Goal: Information Seeking & Learning: Check status

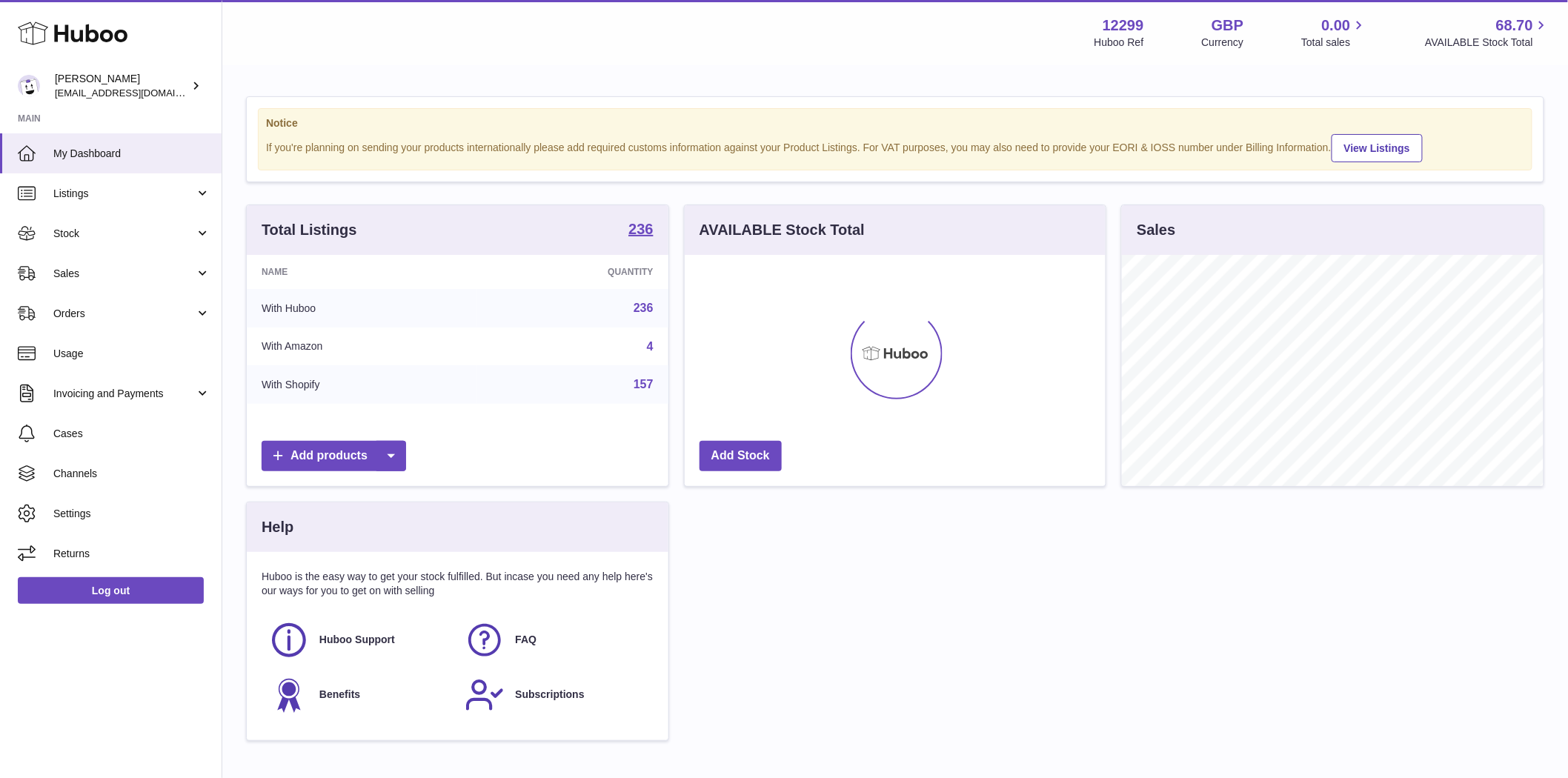
scroll to position [231, 421]
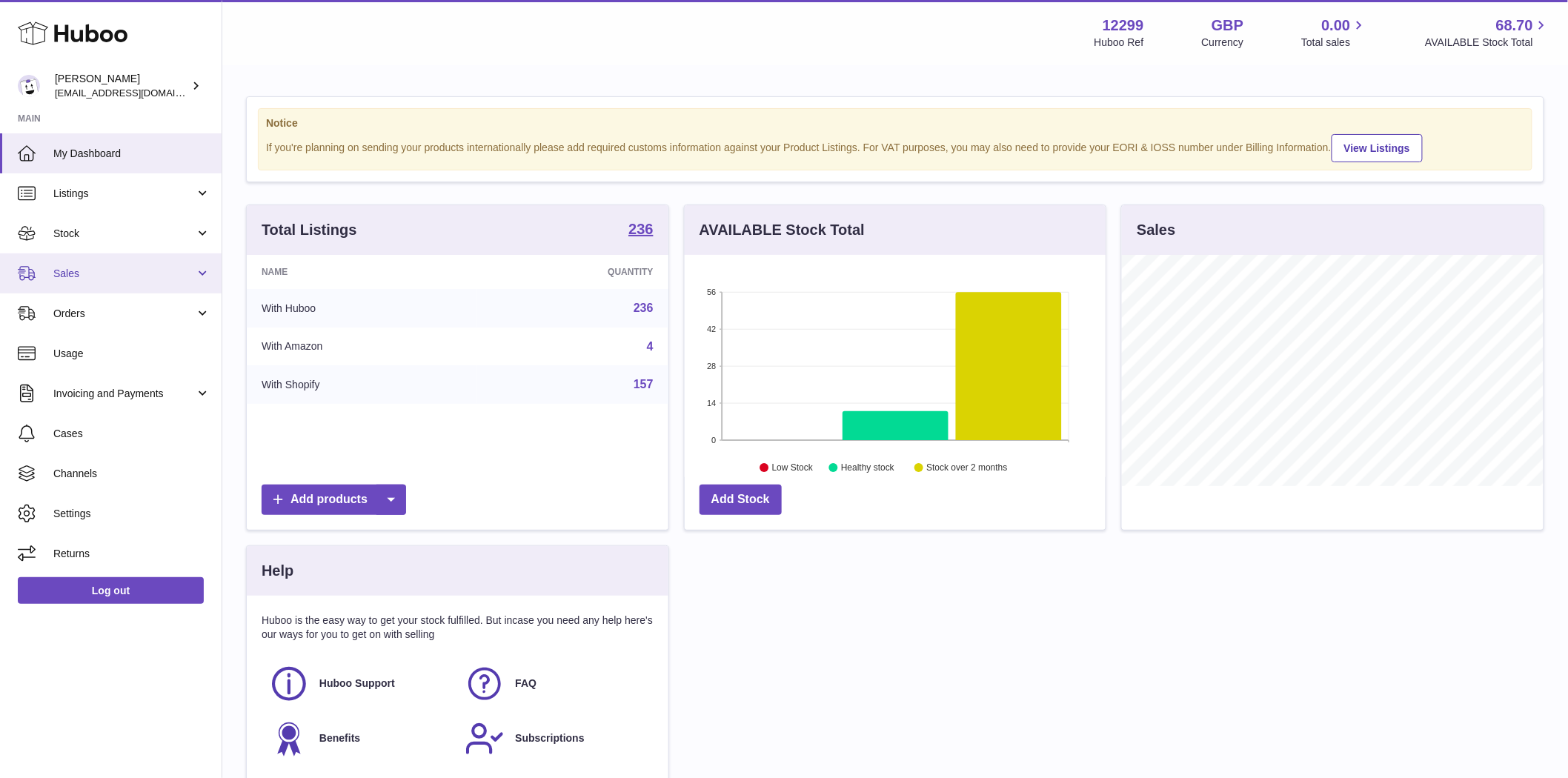
click at [75, 271] on span "Sales" at bounding box center [124, 274] width 142 height 14
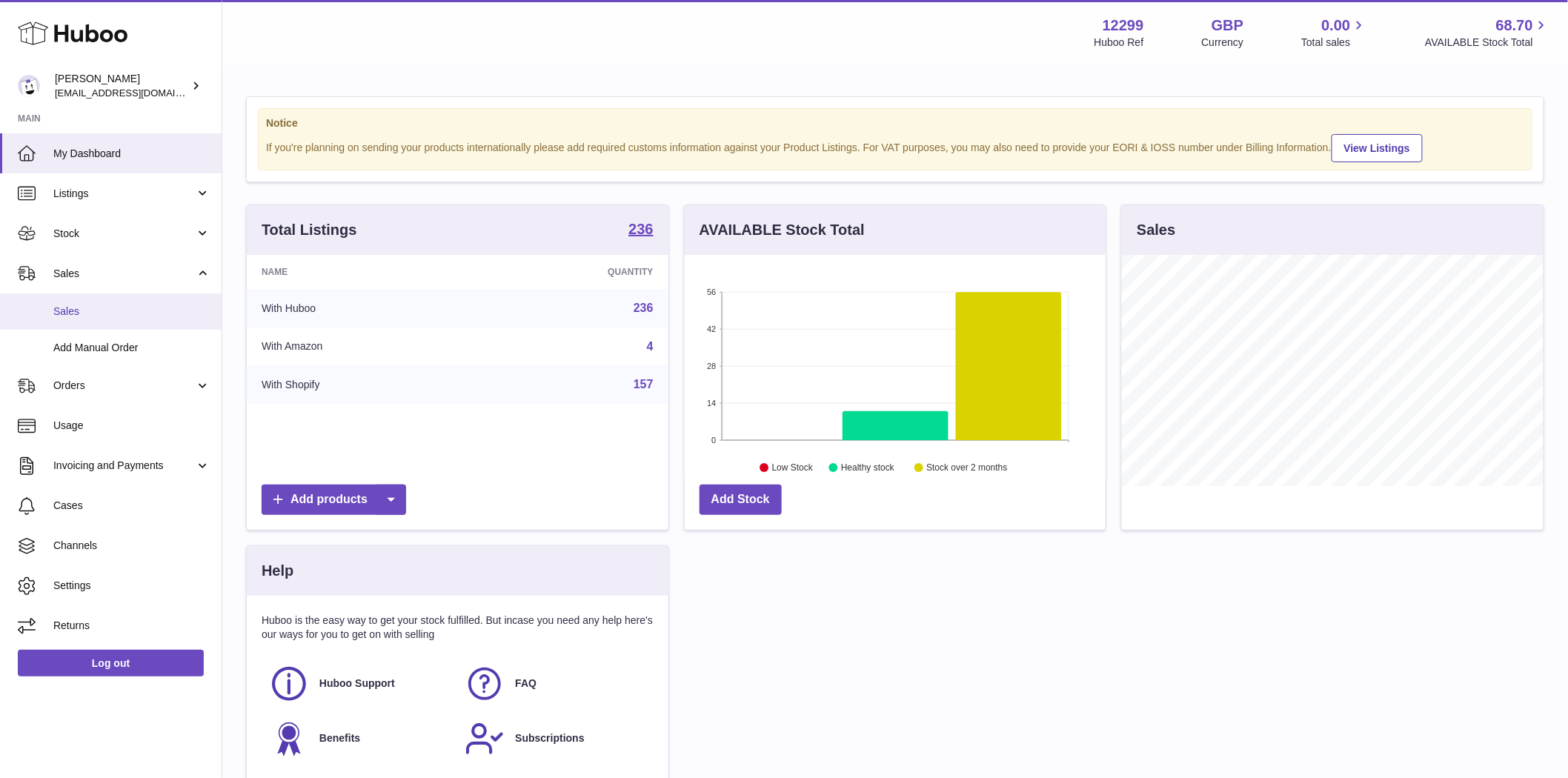
click at [94, 316] on span "Sales" at bounding box center [132, 311] width 157 height 14
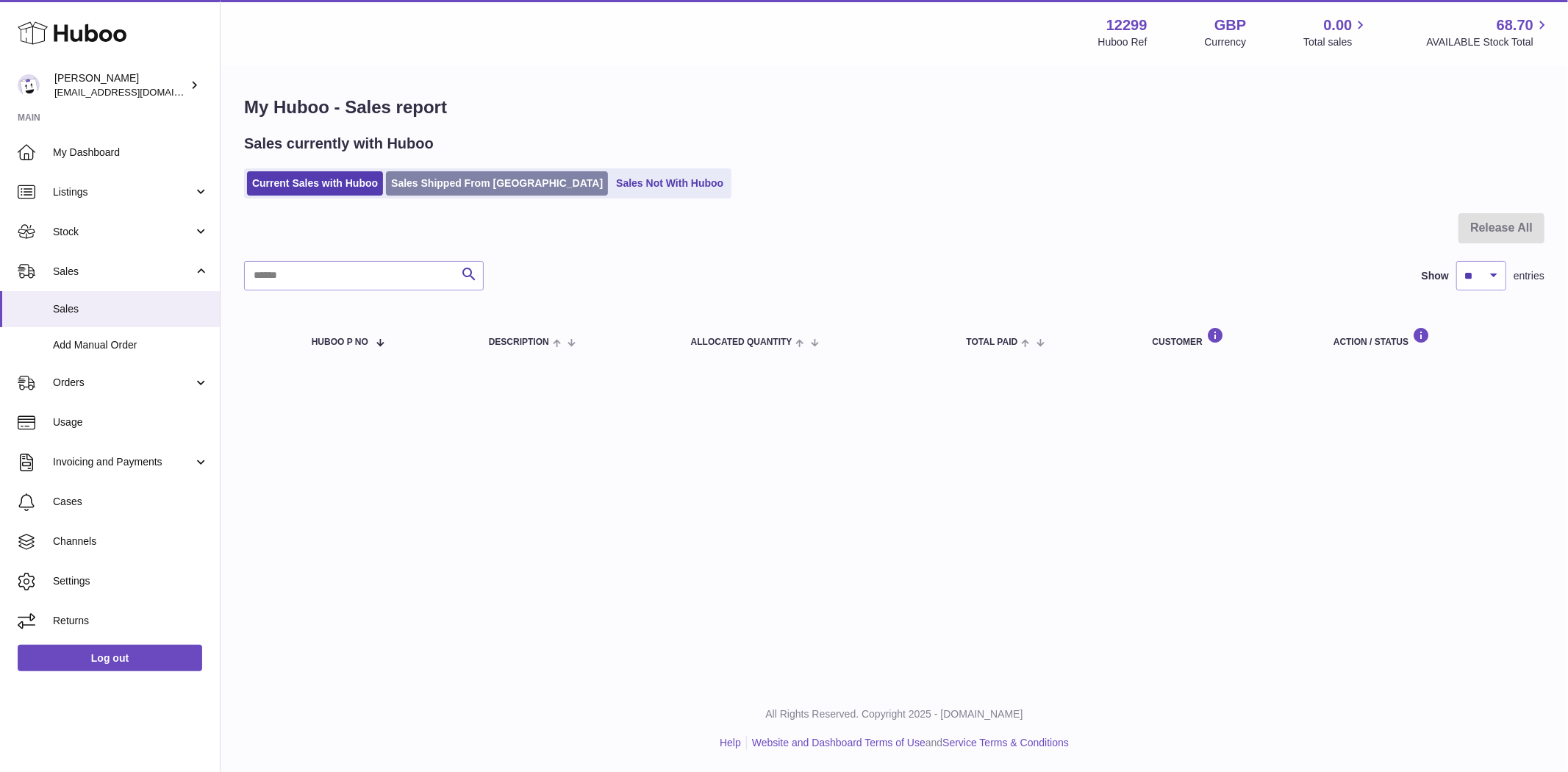
click at [428, 196] on ul "Current Sales with Huboo Sales Shipped From Huboo Sales Not With Huboo" at bounding box center [487, 183] width 487 height 30
click at [425, 187] on link "Sales Shipped From Huboo" at bounding box center [497, 183] width 222 height 25
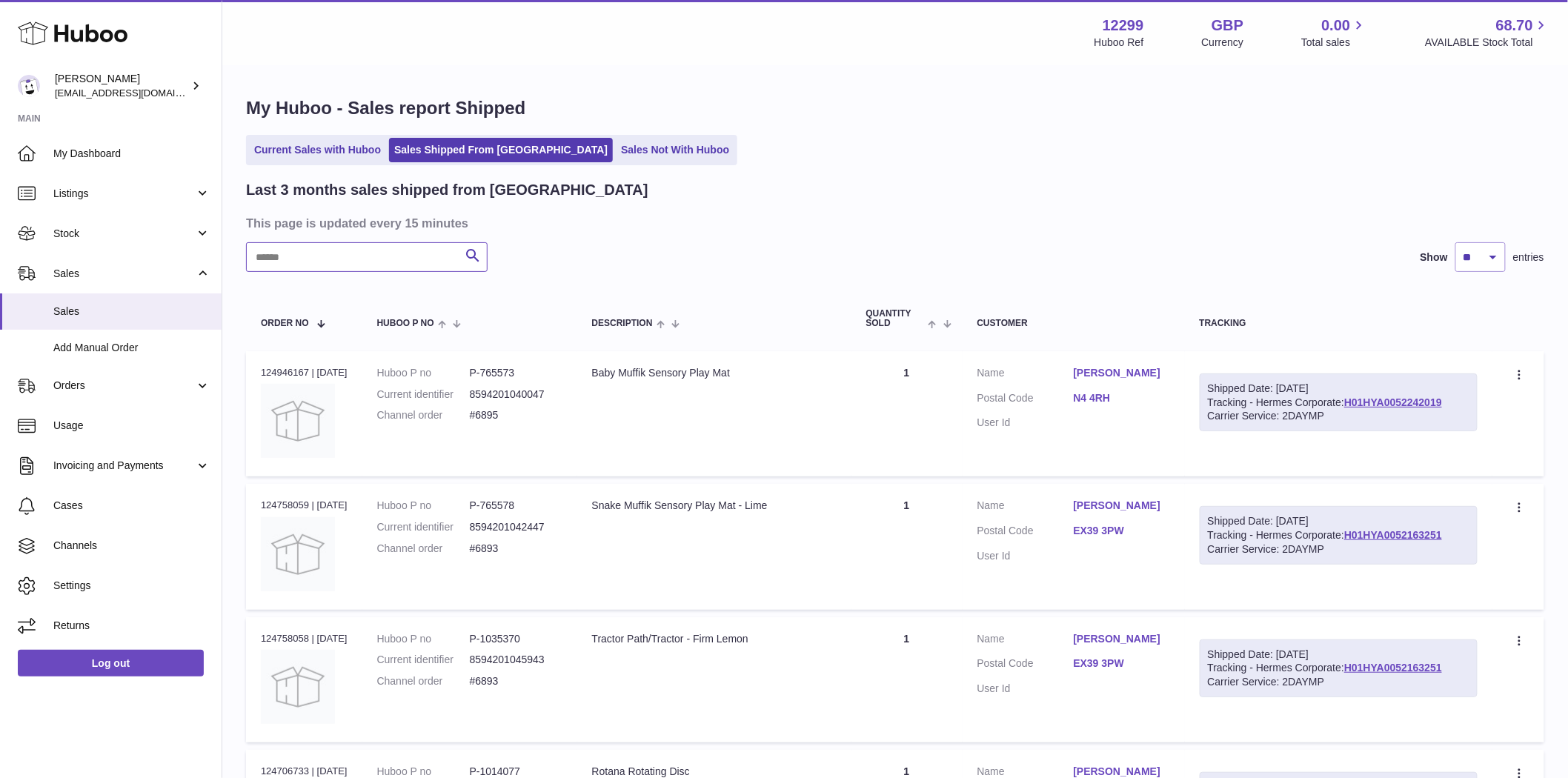
click at [300, 262] on input "text" at bounding box center [367, 257] width 241 height 30
paste input "****"
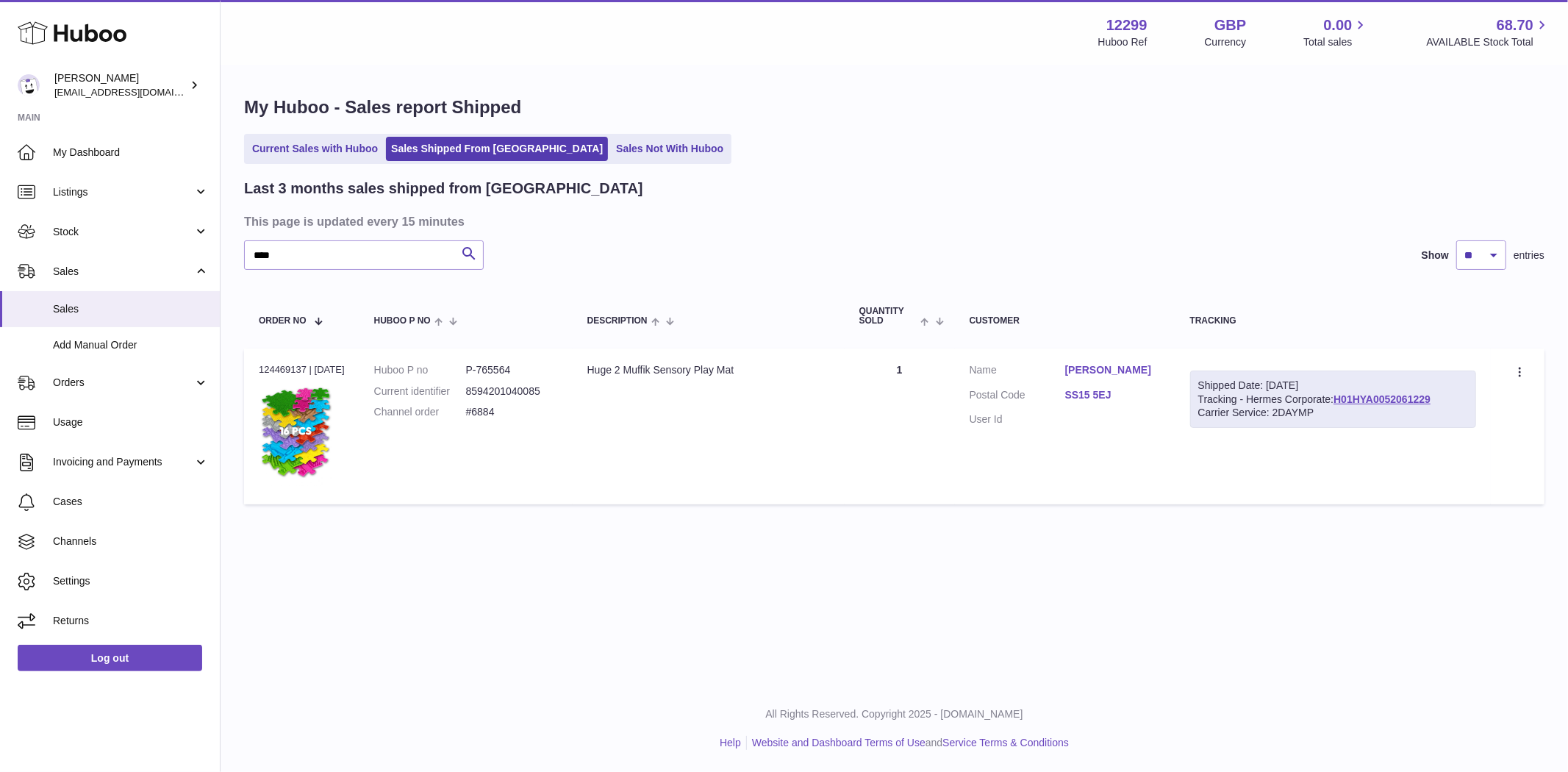
click at [1112, 370] on link "santana shephard" at bounding box center [1113, 370] width 95 height 14
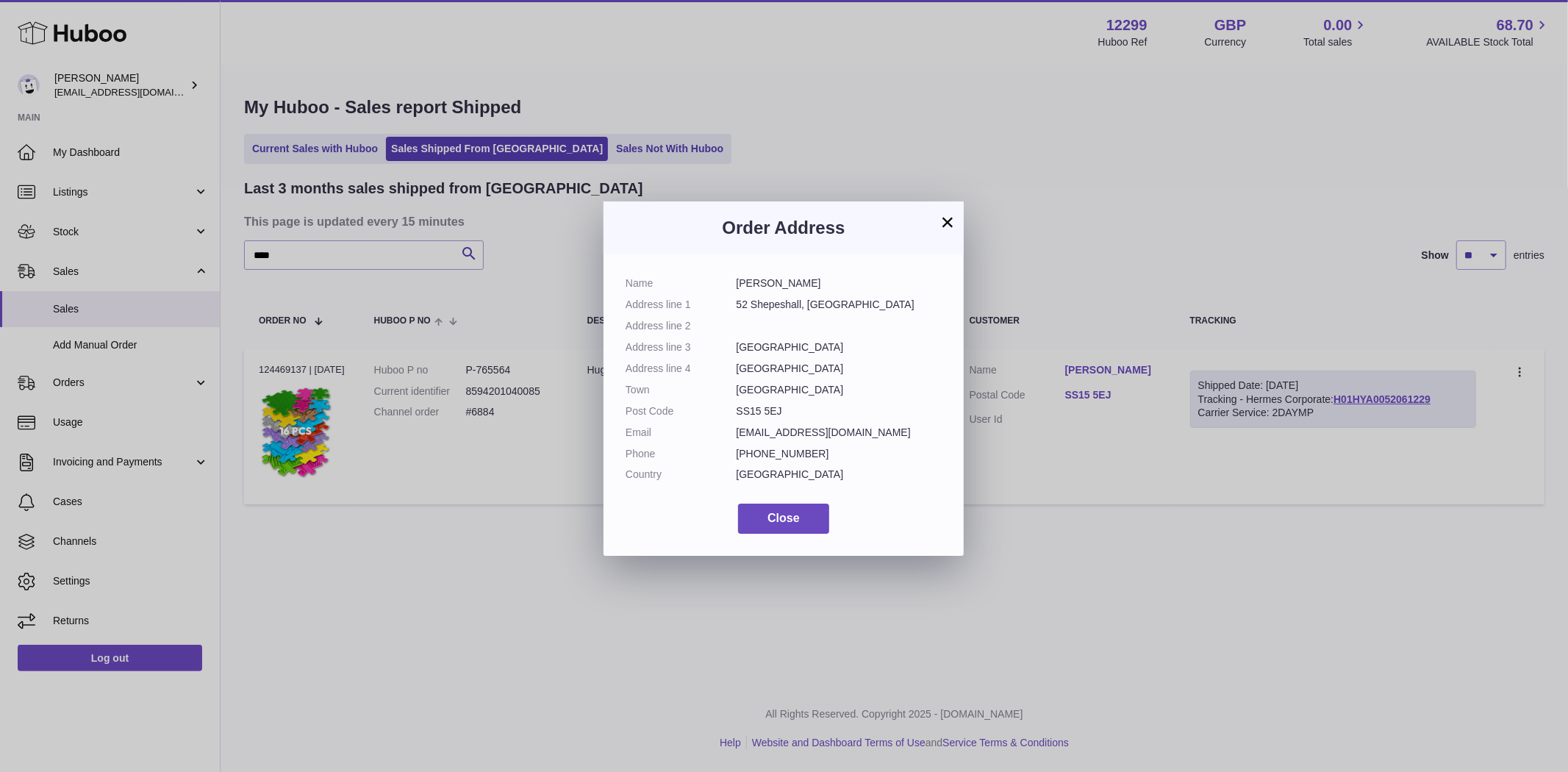
drag, startPoint x: 835, startPoint y: 291, endPoint x: 730, endPoint y: 291, distance: 105.0
click at [730, 291] on dl "Name santana shephard Address line 1 52 Shepeshall, Basildon Address line 2 Add…" at bounding box center [783, 383] width 316 height 213
click at [781, 524] on span "Close" at bounding box center [783, 518] width 32 height 13
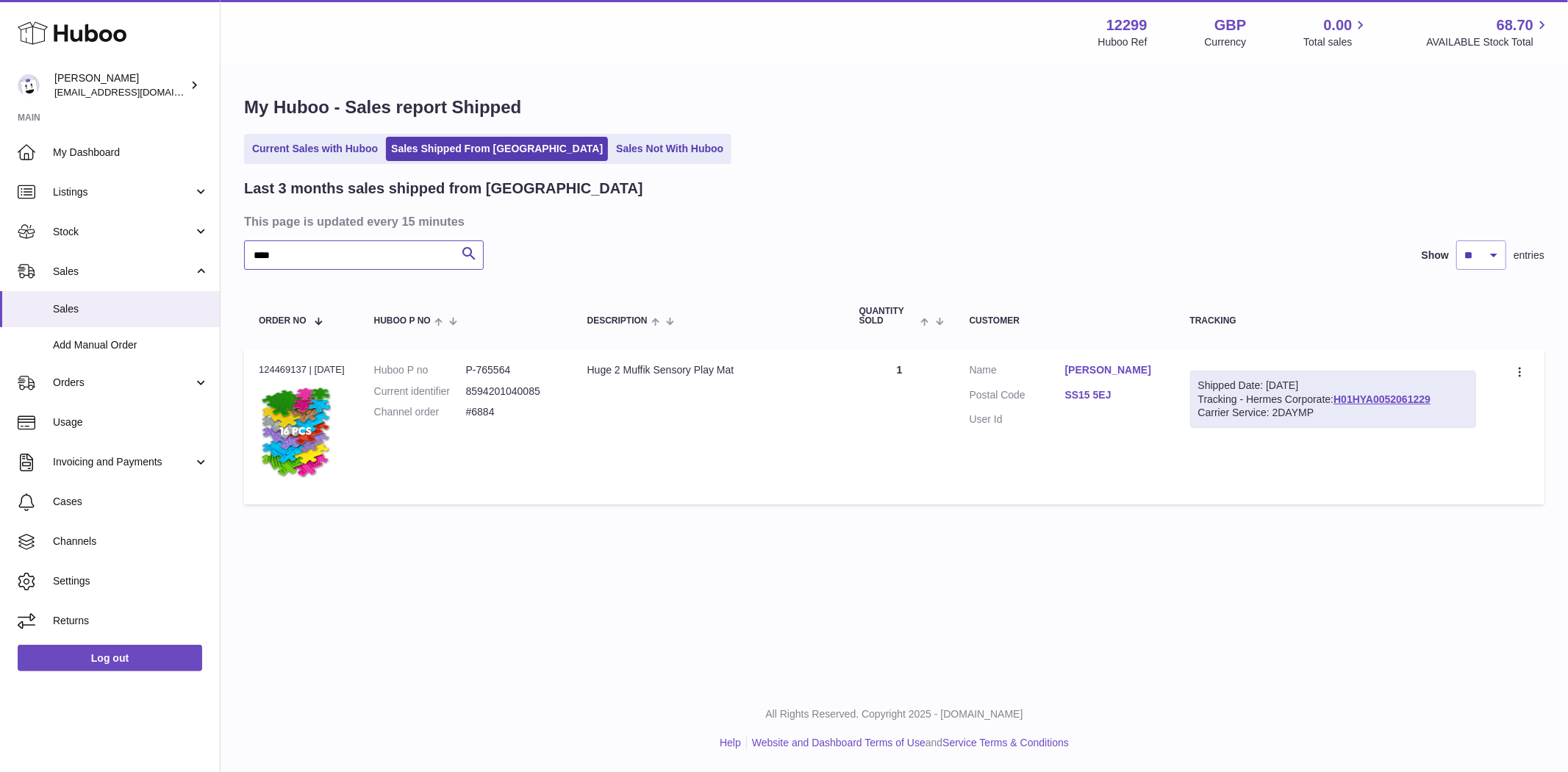
click at [303, 261] on input "****" at bounding box center [364, 255] width 240 height 30
paste input "**********"
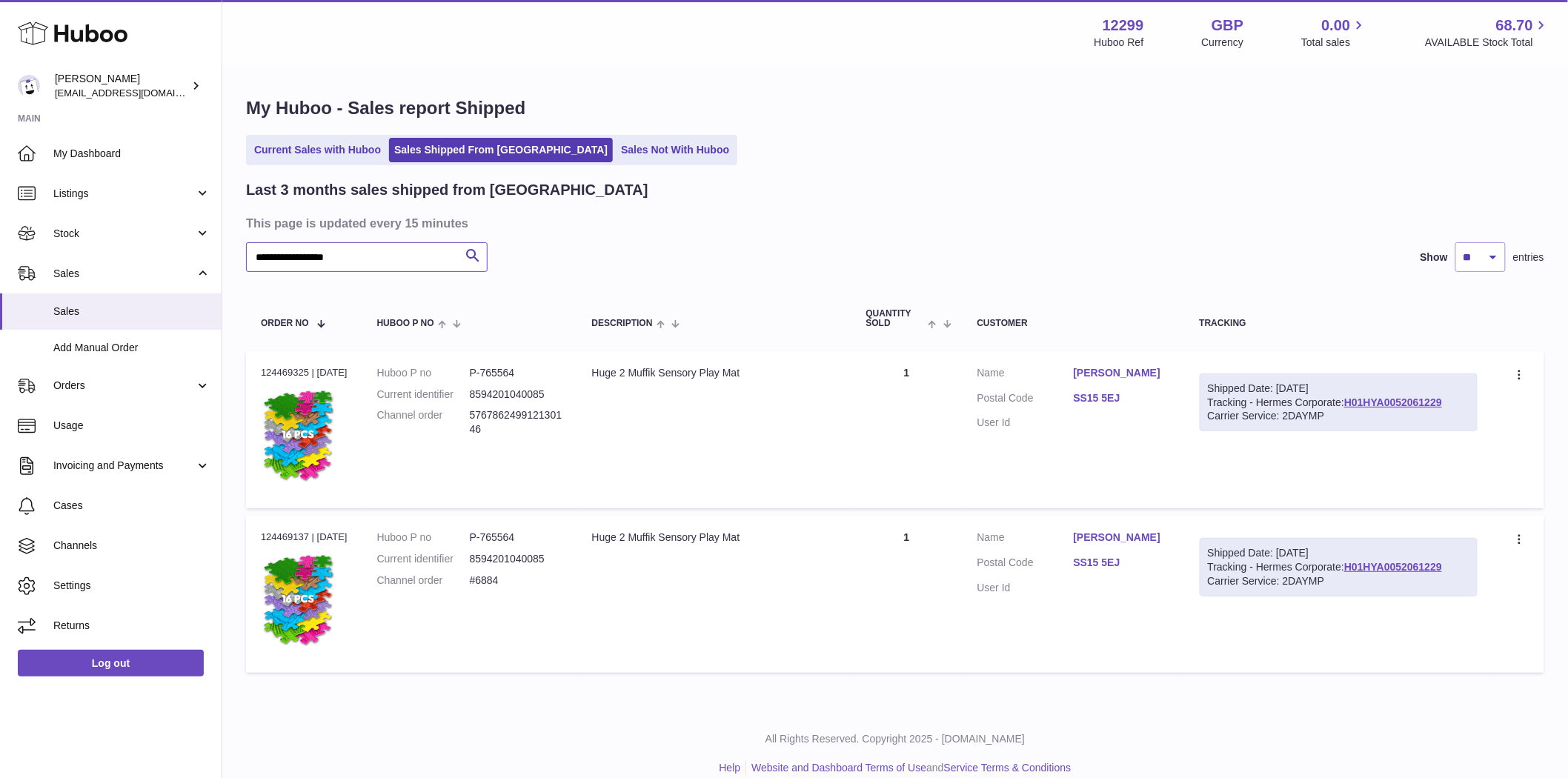
type input "**********"
drag, startPoint x: 312, startPoint y: 367, endPoint x: 241, endPoint y: 355, distance: 72.0
click at [241, 355] on div "**********" at bounding box center [895, 388] width 1346 height 643
click at [375, 376] on td "Huboo P no P-765564 Current identifier 8594201040085 Channel order 576786249912…" at bounding box center [469, 429] width 215 height 157
drag, startPoint x: 307, startPoint y: 374, endPoint x: 254, endPoint y: 368, distance: 53.3
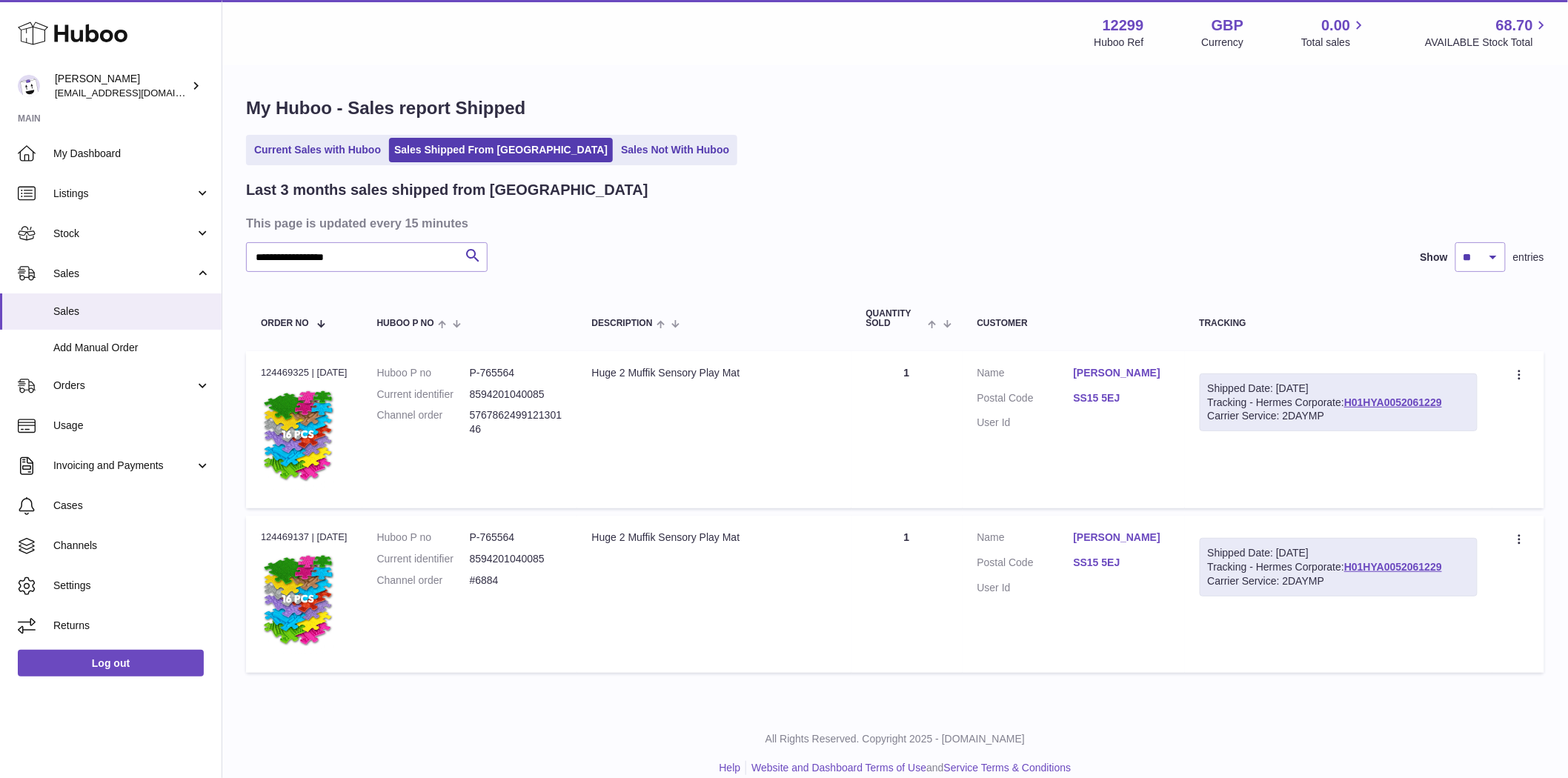
click at [254, 368] on td "Order no 124469325 | 10th Sep" at bounding box center [304, 429] width 116 height 157
click at [307, 373] on div "Order no 124469325 | 10th Sep" at bounding box center [304, 373] width 87 height 13
click at [308, 372] on div "Order no 124469325 | 10th Sep" at bounding box center [304, 373] width 87 height 13
drag, startPoint x: 309, startPoint y: 372, endPoint x: 256, endPoint y: 366, distance: 53.3
click at [256, 366] on td "Order no 124469325 | 10th Sep" at bounding box center [304, 429] width 116 height 157
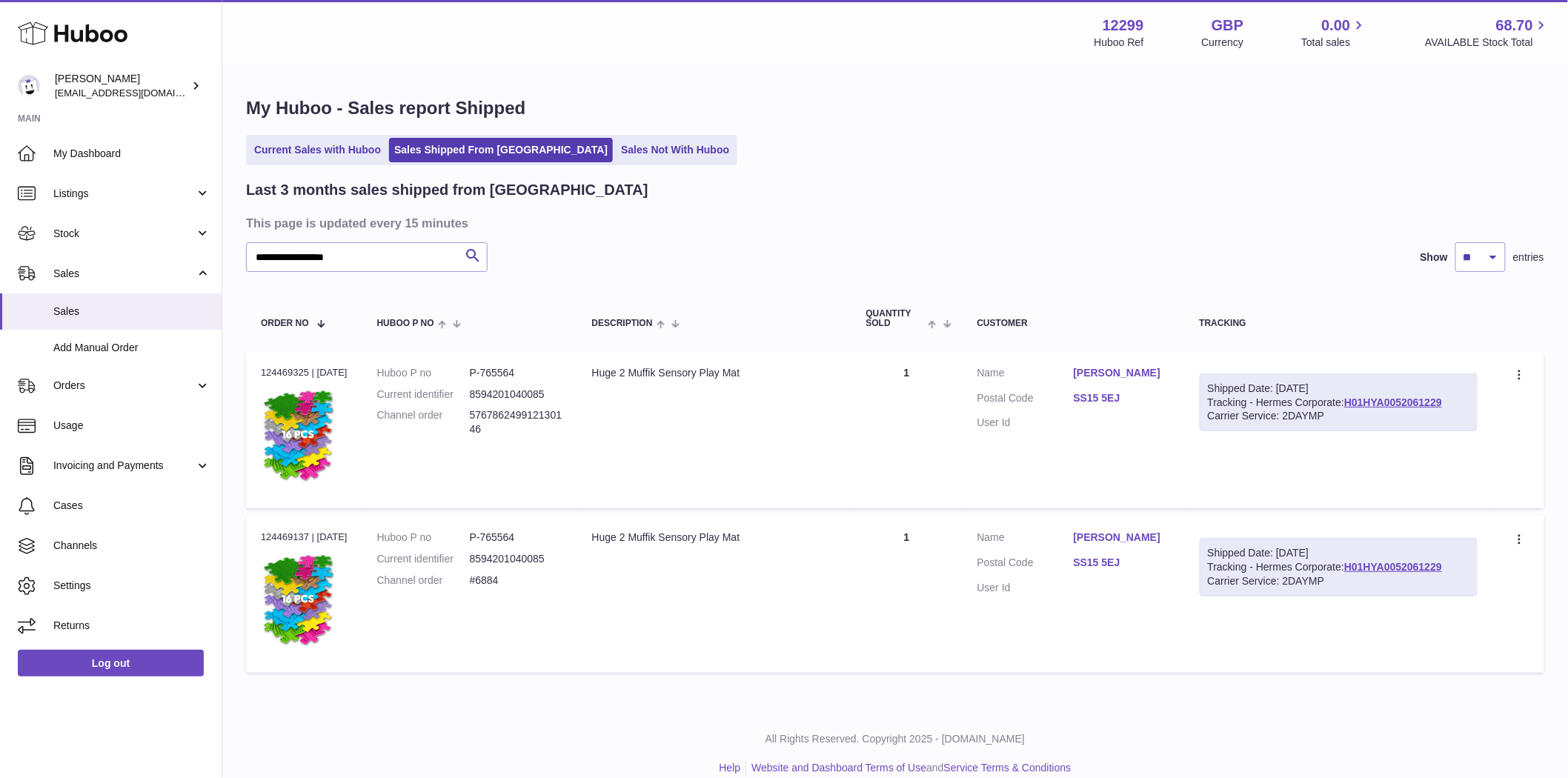
copy div "124469325"
click at [1178, 142] on div "Current Sales with Huboo Sales Shipped From Huboo Sales Not With Huboo" at bounding box center [895, 150] width 1299 height 31
drag, startPoint x: 311, startPoint y: 369, endPoint x: 255, endPoint y: 364, distance: 56.2
click at [255, 364] on td "Order no 124469325 | 10th Sep" at bounding box center [304, 429] width 116 height 157
copy div "124469325"
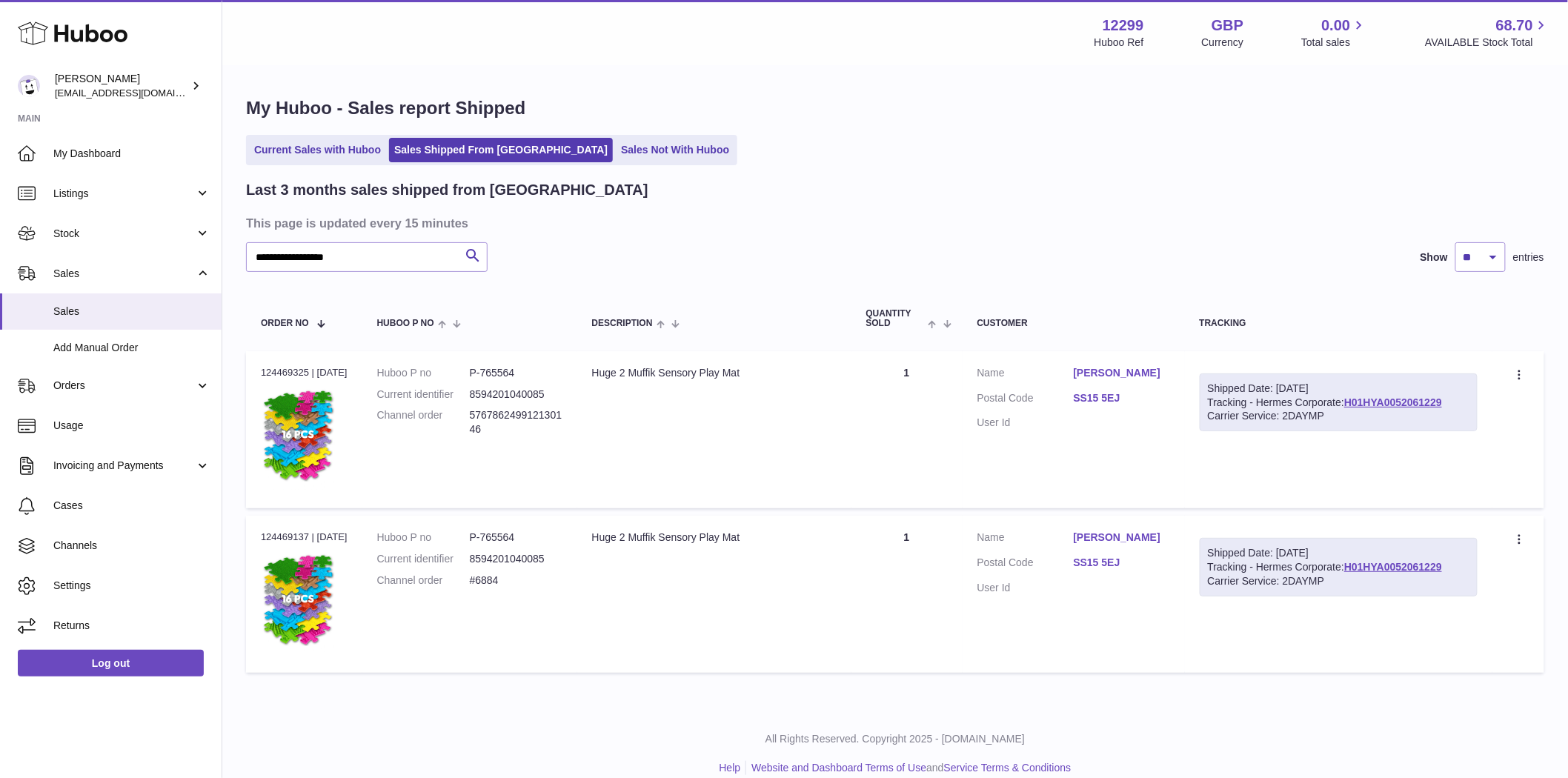
click at [472, 292] on table "Order No Huboo P no Description Quantity Sold Customer Tracking Order no 124469…" at bounding box center [895, 483] width 1299 height 393
drag, startPoint x: 526, startPoint y: 437, endPoint x: 470, endPoint y: 426, distance: 57.1
click at [470, 426] on dl "Huboo P no P-765564 Current identifier 8594201040085 Channel order 576786249912…" at bounding box center [469, 405] width 185 height 79
copy dl "576786249912130146"
drag, startPoint x: 775, startPoint y: 375, endPoint x: 598, endPoint y: 380, distance: 177.1
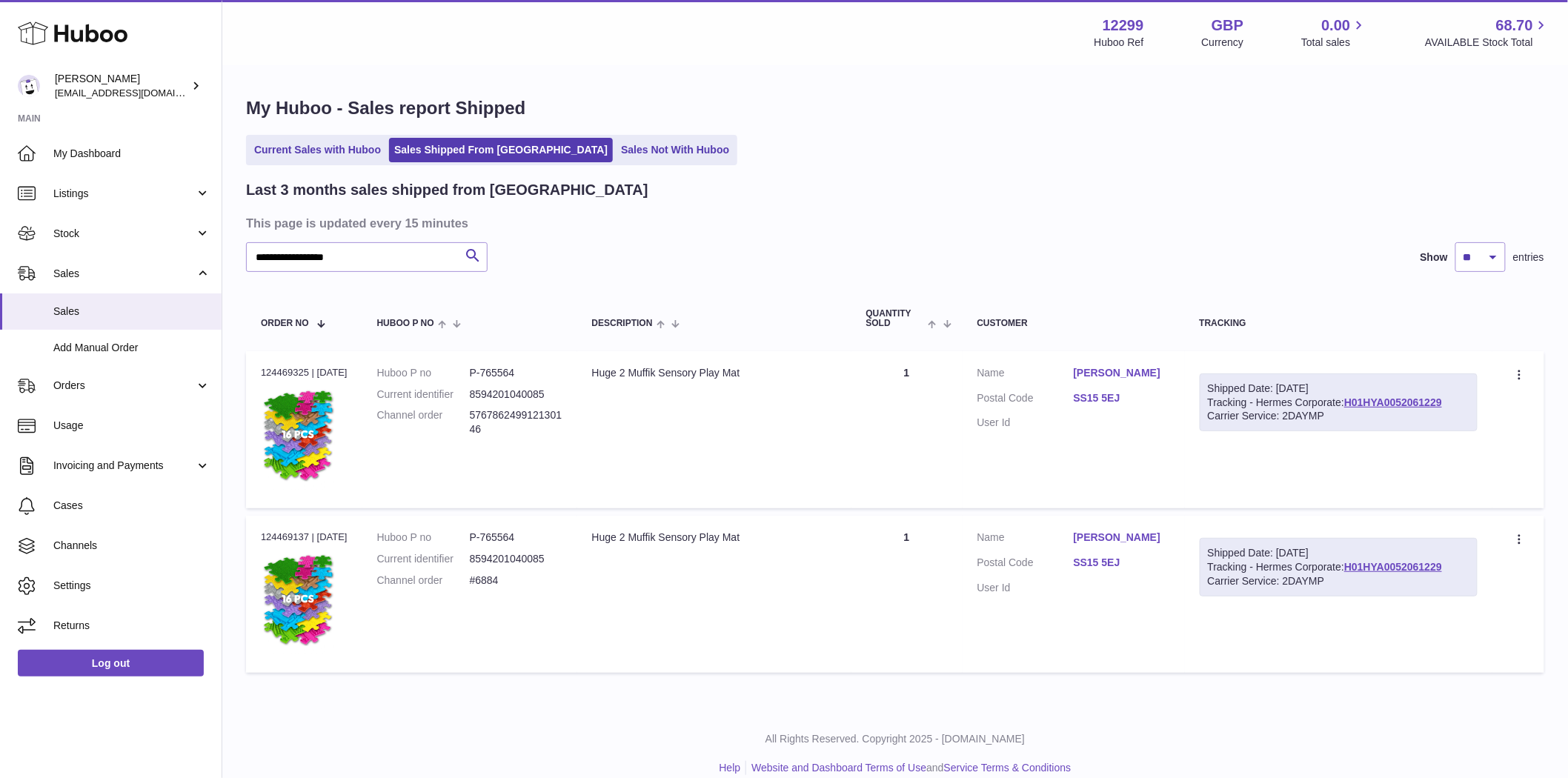
click at [598, 380] on td "Description Huge 2 Muffik Sensory Play Mat" at bounding box center [715, 429] width 274 height 157
copy div "Huge 2 Muffik Sensory Play Mat"
click at [819, 447] on td "Description Huge 2 Muffik Sensory Play Mat" at bounding box center [715, 429] width 274 height 157
drag, startPoint x: 548, startPoint y: 588, endPoint x: 483, endPoint y: 586, distance: 65.0
click at [483, 586] on dl "Huboo P no P-765564 Current identifier 8594201040085 Channel order #6884" at bounding box center [469, 563] width 185 height 64
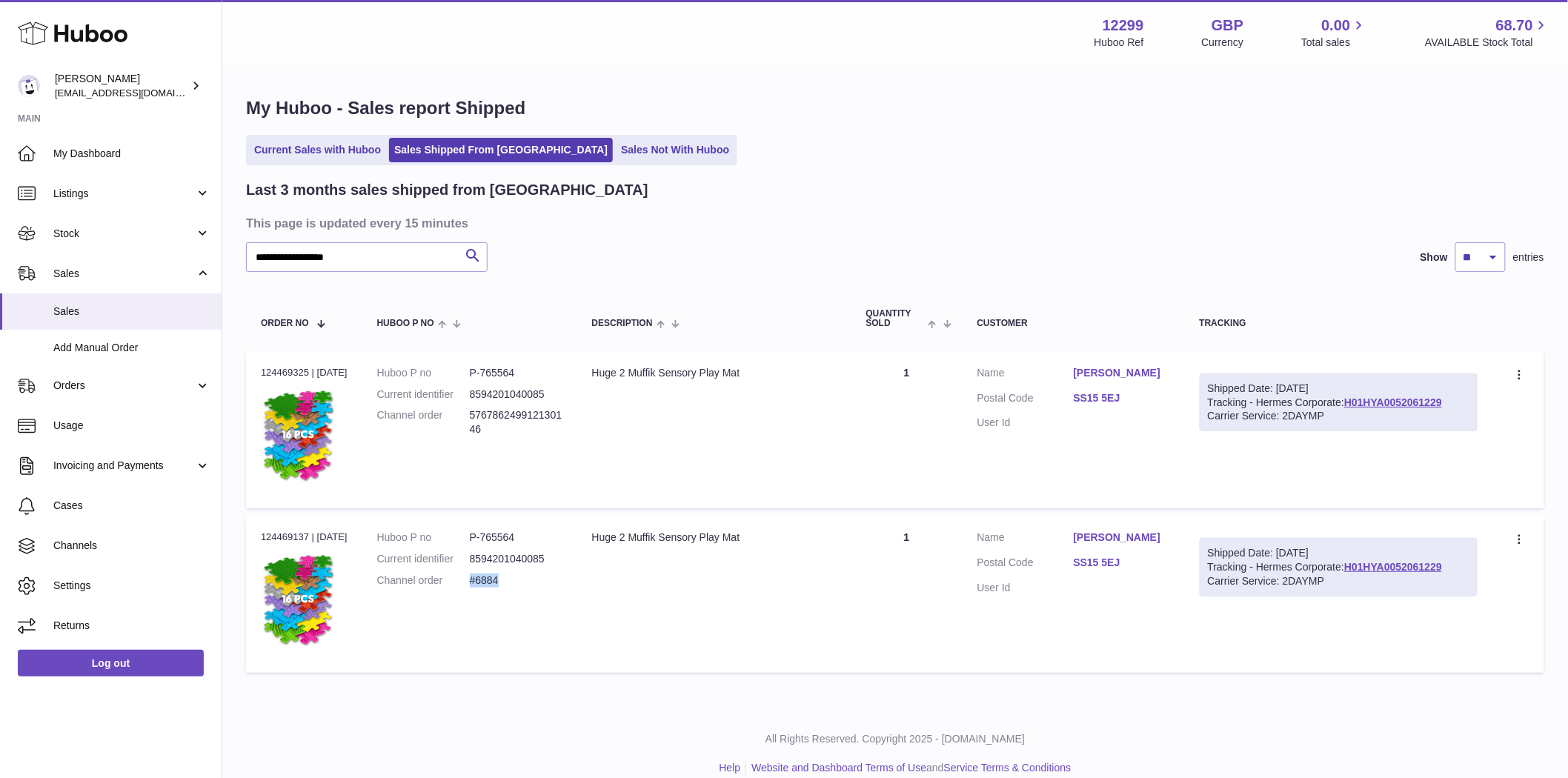
drag, startPoint x: 514, startPoint y: 438, endPoint x: 473, endPoint y: 428, distance: 42.2
click at [473, 428] on dl "Huboo P no P-765564 Current identifier 8594201040085 Channel order 576786249912…" at bounding box center [469, 405] width 185 height 79
click at [569, 462] on td "Huboo P no P-765564 Current identifier 8594201040085 Channel order 576786249912…" at bounding box center [469, 429] width 215 height 157
drag, startPoint x: 517, startPoint y: 448, endPoint x: 470, endPoint y: 426, distance: 51.9
click at [470, 426] on td "Huboo P no P-765564 Current identifier 8594201040085 Channel order 576786249912…" at bounding box center [469, 429] width 215 height 157
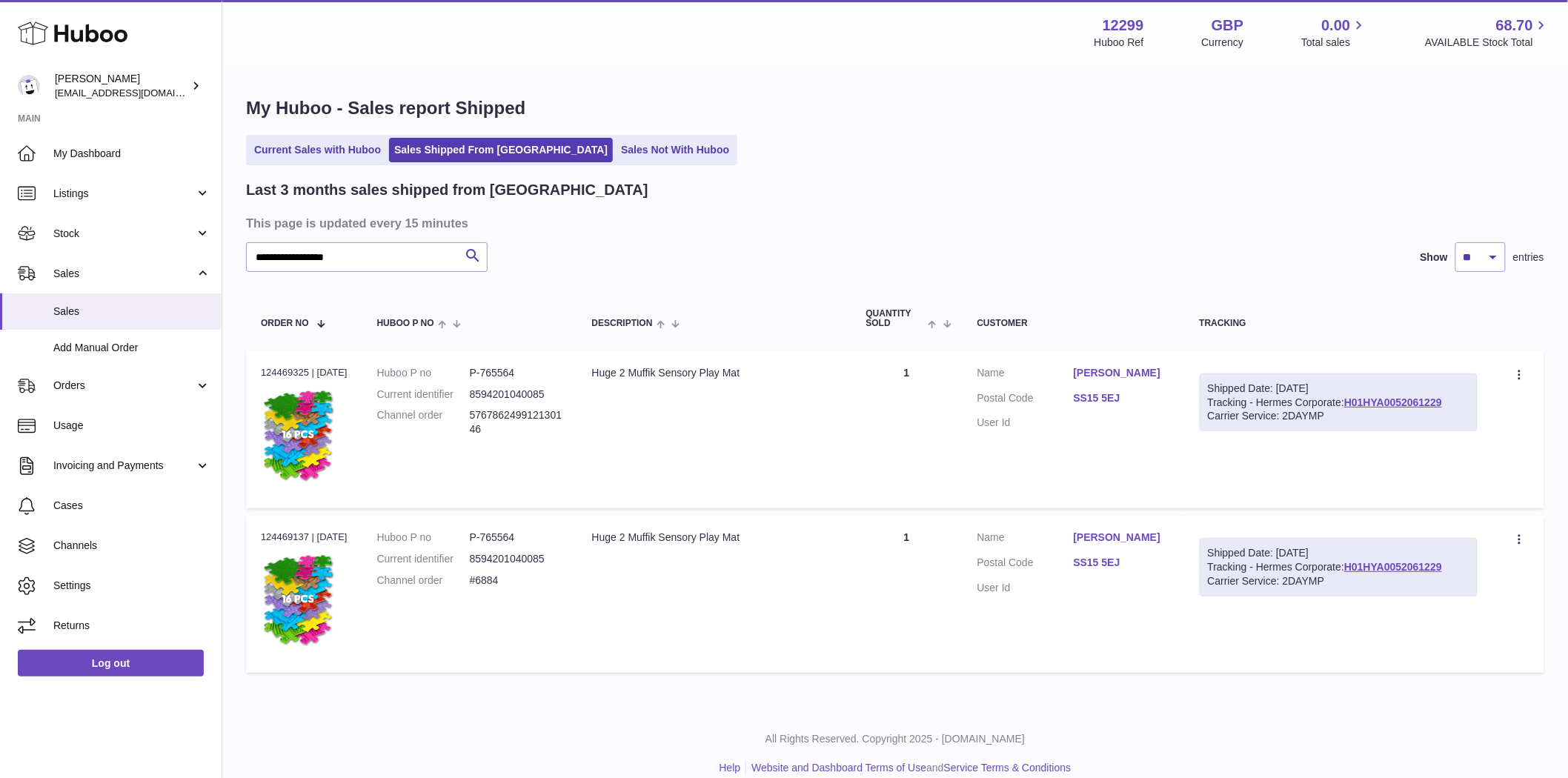
click at [523, 480] on td "Huboo P no P-765564 Current identifier 8594201040085 Channel order 576786249912…" at bounding box center [469, 429] width 215 height 157
drag, startPoint x: 535, startPoint y: 582, endPoint x: 484, endPoint y: 582, distance: 51.0
click at [484, 582] on dd "#6884" at bounding box center [517, 580] width 93 height 14
copy dd "#6884"
click at [499, 432] on dd "576786249912130146" at bounding box center [517, 423] width 93 height 28
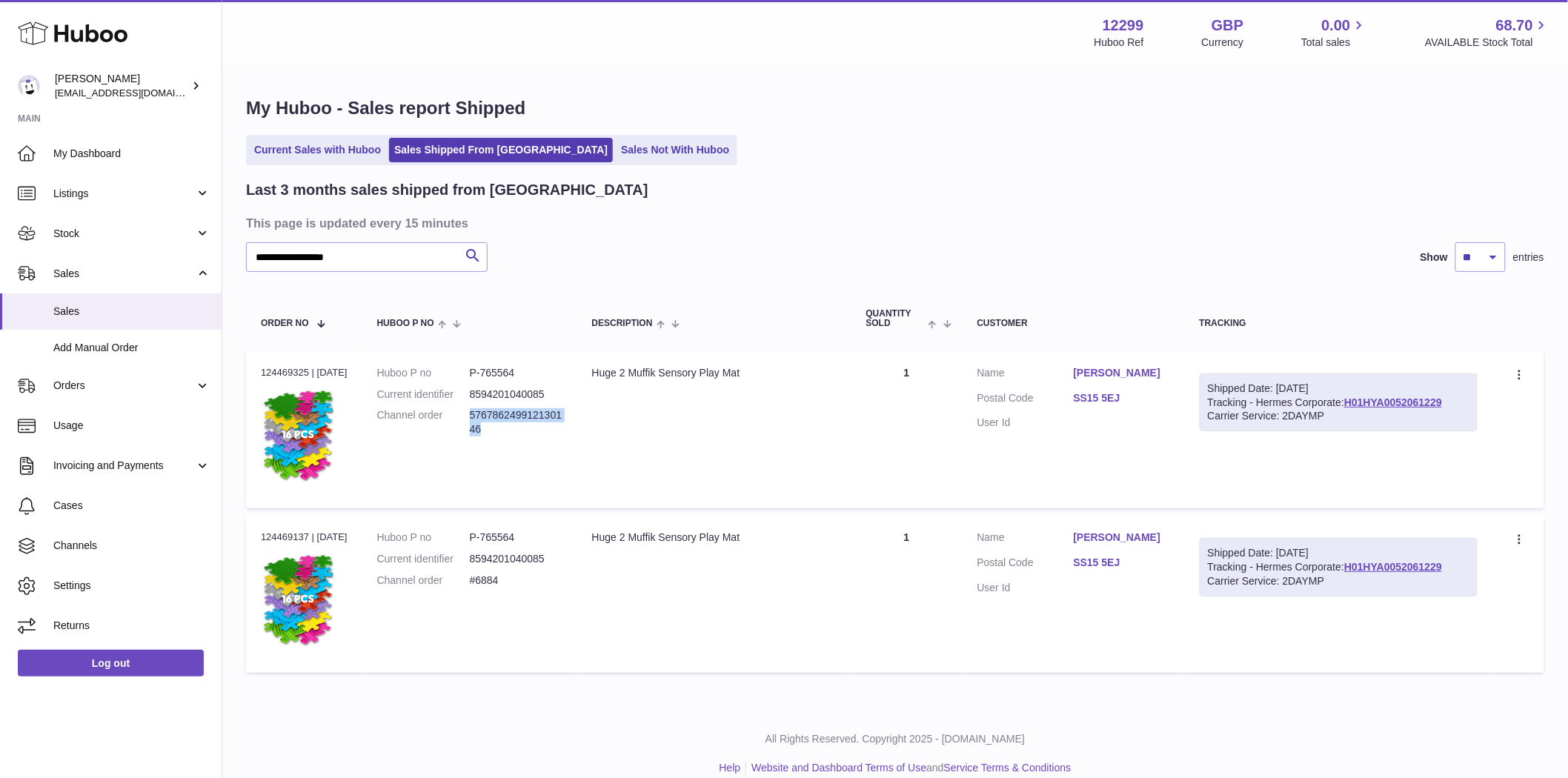
drag, startPoint x: 495, startPoint y: 430, endPoint x: 481, endPoint y: 417, distance: 19.1
click at [481, 417] on dd "576786249912130146" at bounding box center [517, 423] width 93 height 28
copy dd "576786249912130146"
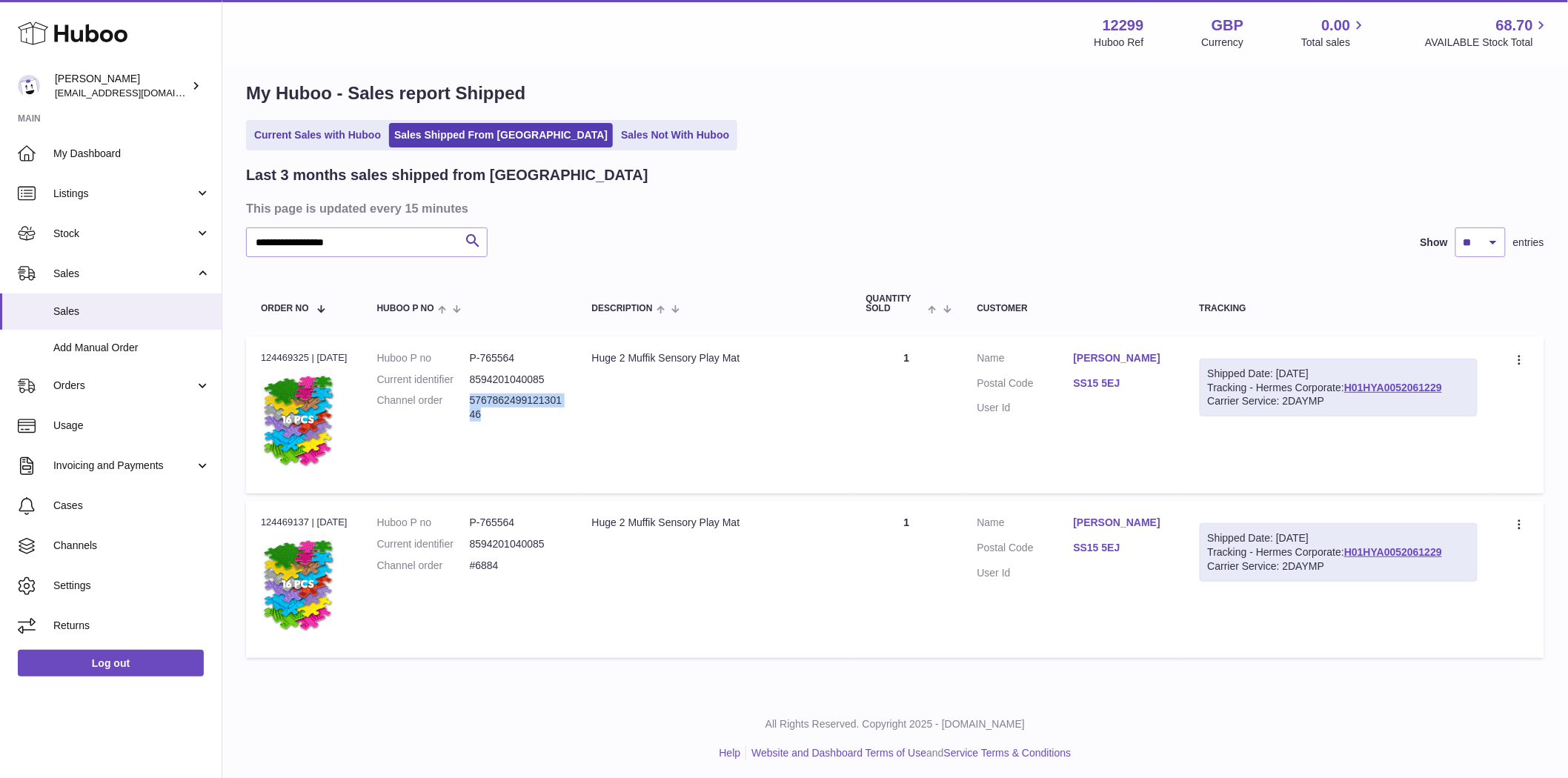
scroll to position [19, 0]
